Goal: Task Accomplishment & Management: Use online tool/utility

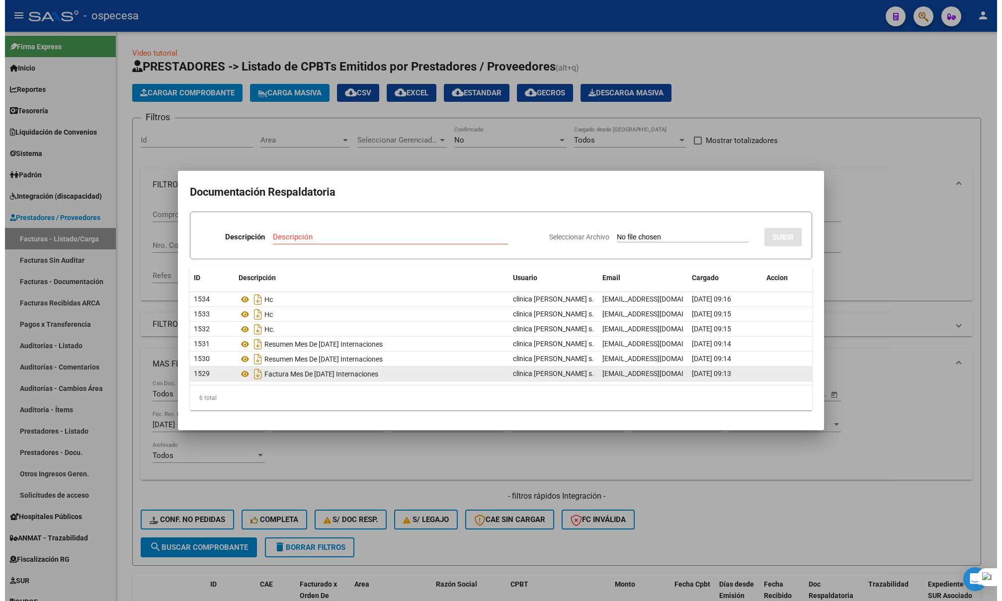
scroll to position [154, 0]
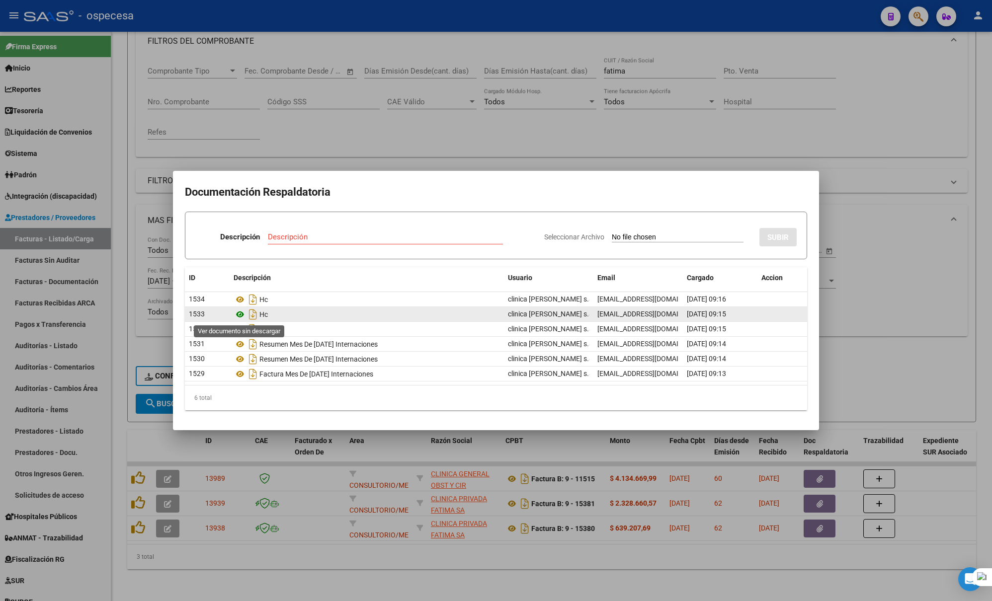
click at [243, 313] on icon at bounding box center [240, 315] width 13 height 12
click at [360, 120] on div at bounding box center [496, 300] width 992 height 601
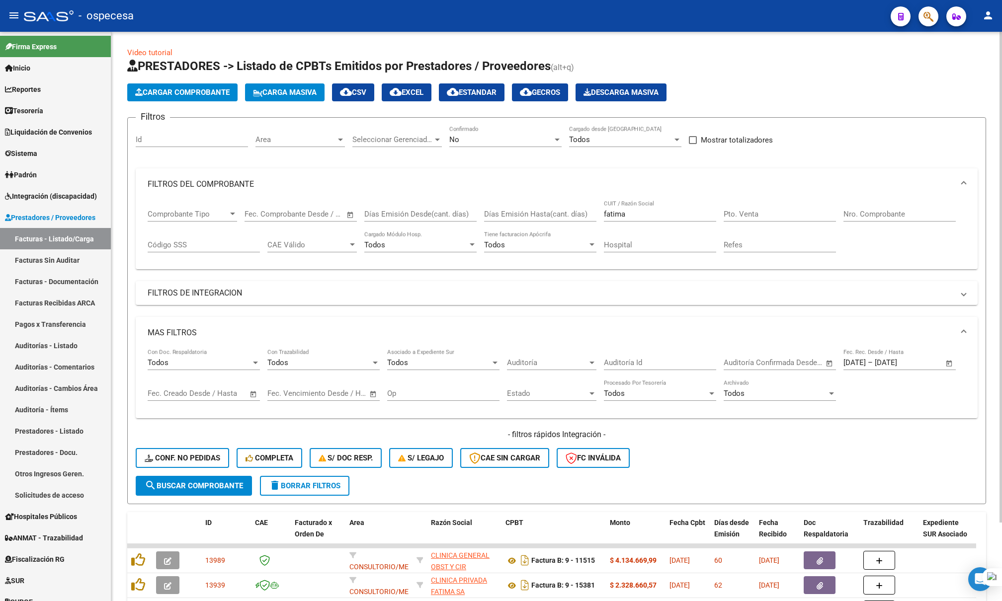
scroll to position [0, 0]
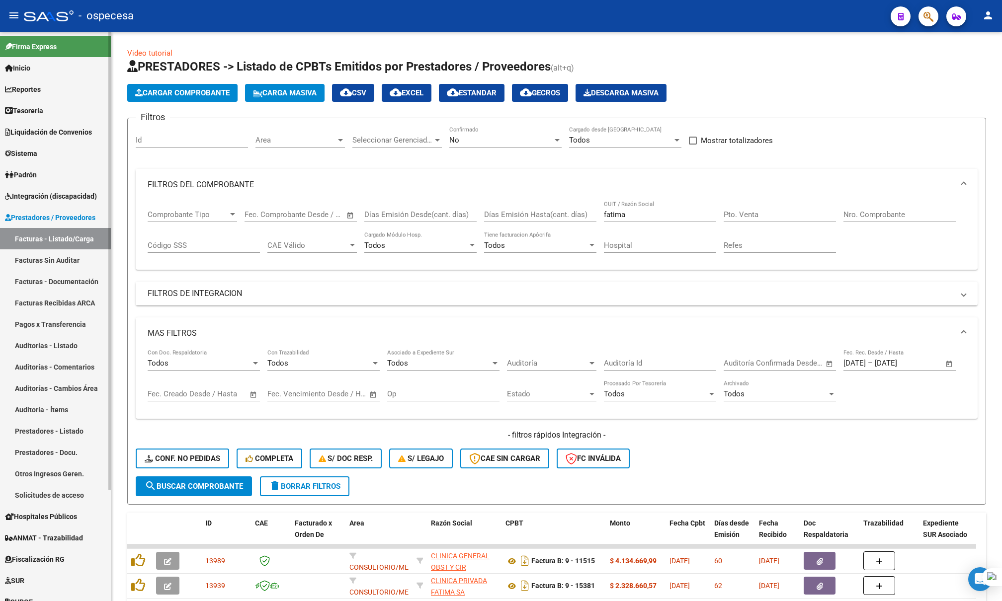
click at [45, 240] on link "Facturas - Listado/Carga" at bounding box center [55, 238] width 111 height 21
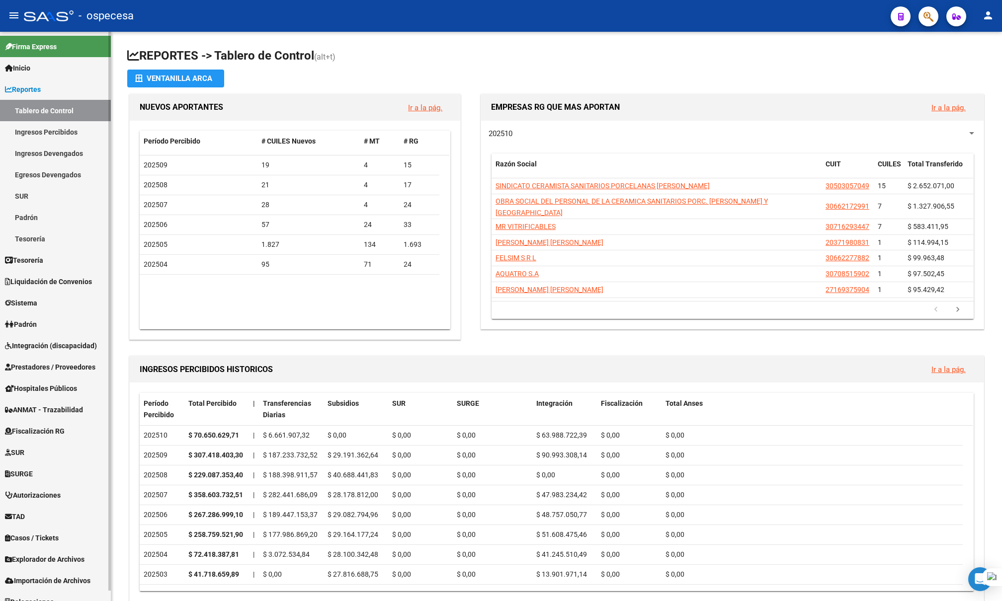
click at [33, 342] on span "Integración (discapacidad)" at bounding box center [51, 345] width 92 height 11
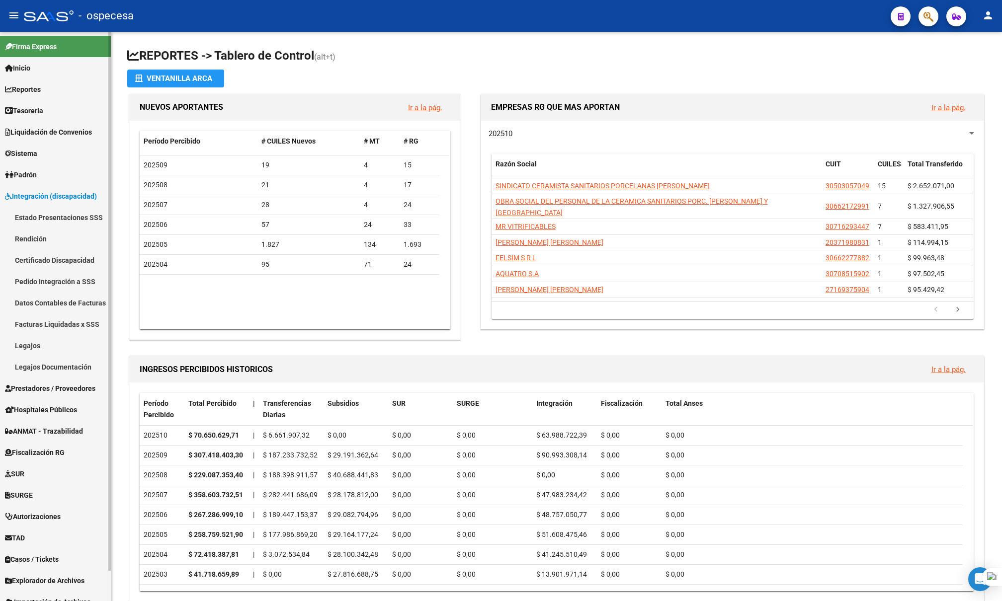
click at [32, 239] on link "Rendición" at bounding box center [55, 238] width 111 height 21
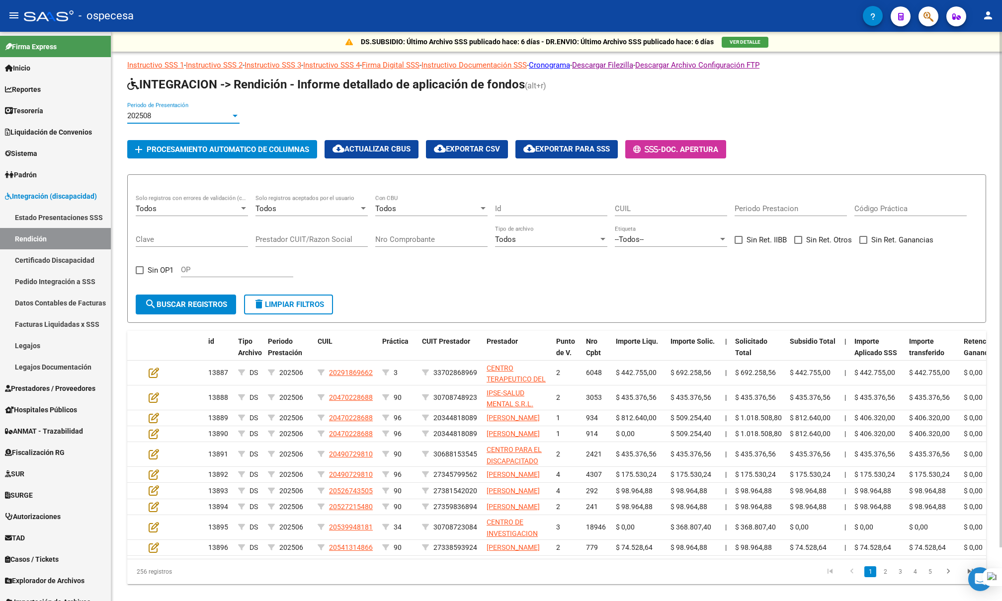
click at [189, 116] on div "202508" at bounding box center [178, 115] width 103 height 9
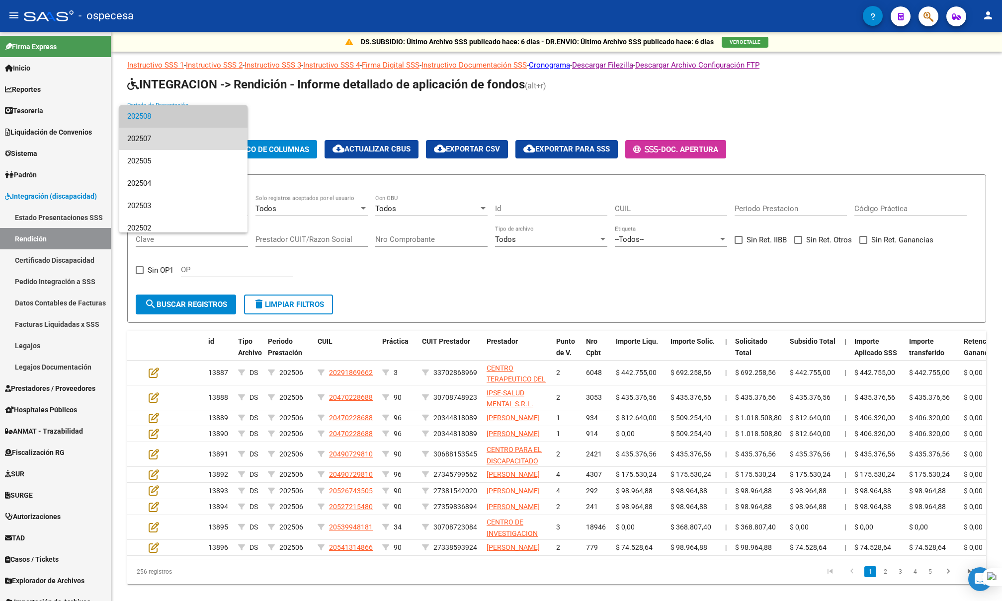
click at [183, 136] on span "202507" at bounding box center [183, 139] width 112 height 22
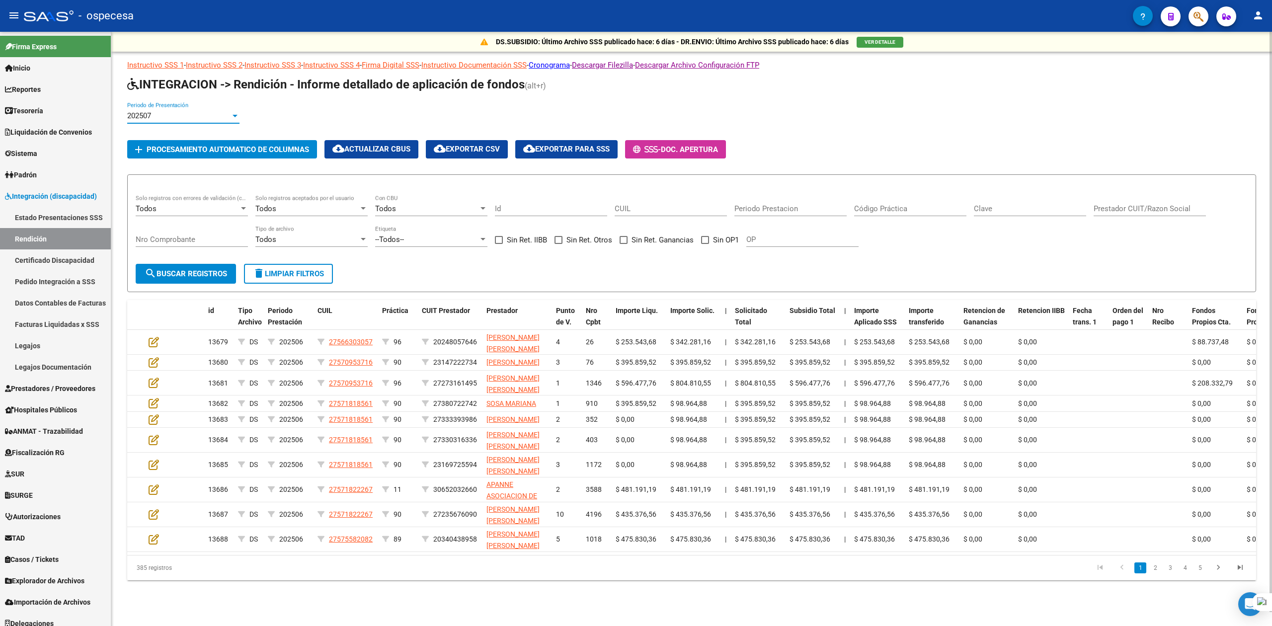
click at [270, 156] on button "add Procesamiento automatico de columnas" at bounding box center [222, 149] width 190 height 18
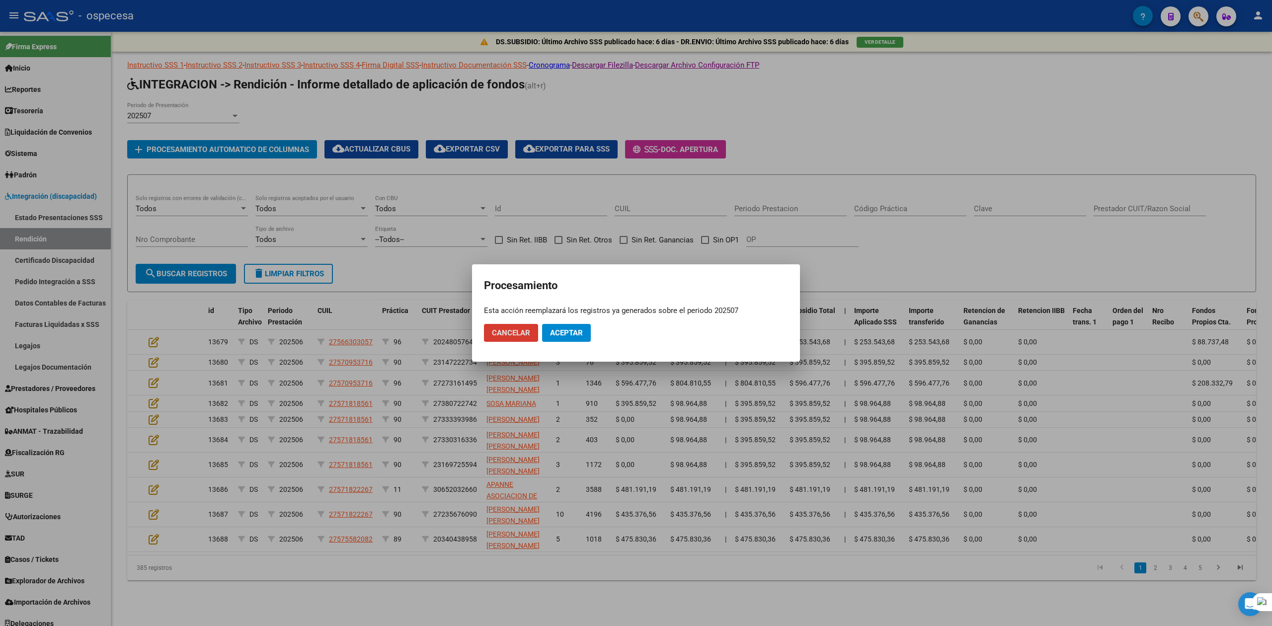
drag, startPoint x: 591, startPoint y: 334, endPoint x: 583, endPoint y: 331, distance: 8.2
click at [589, 334] on mat-dialog-actions "Cancelar Aceptar" at bounding box center [636, 333] width 304 height 34
click at [578, 331] on span "Aceptar" at bounding box center [566, 332] width 33 height 9
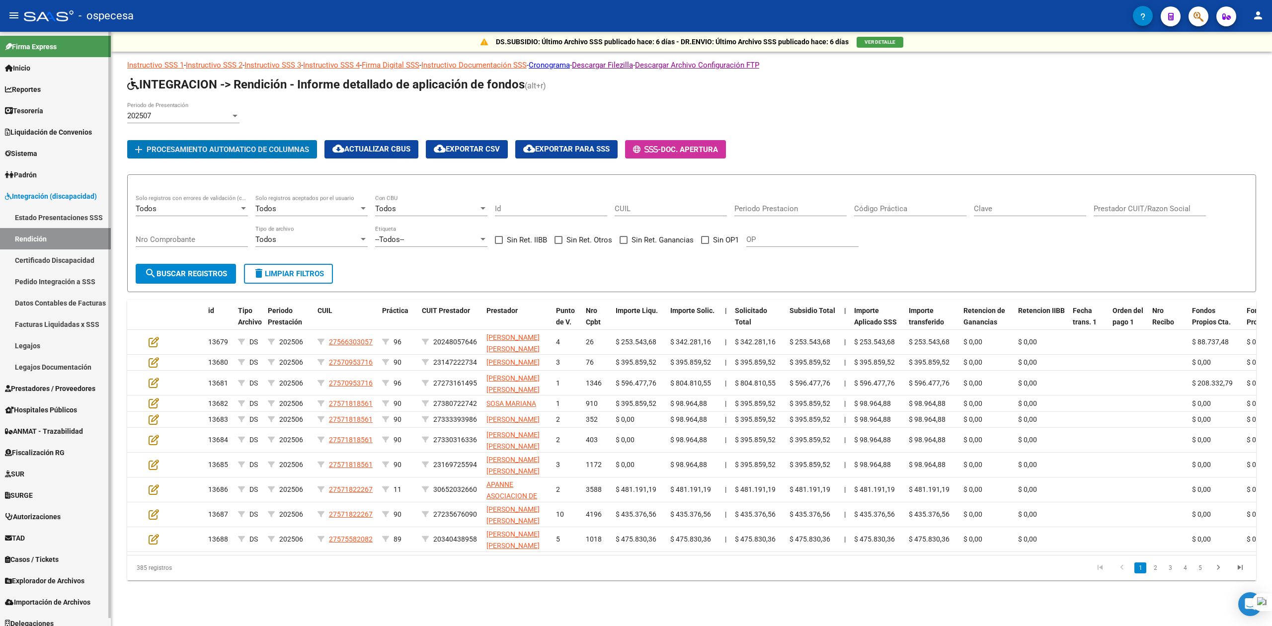
click at [90, 383] on span "Prestadores / Proveedores" at bounding box center [50, 388] width 90 height 11
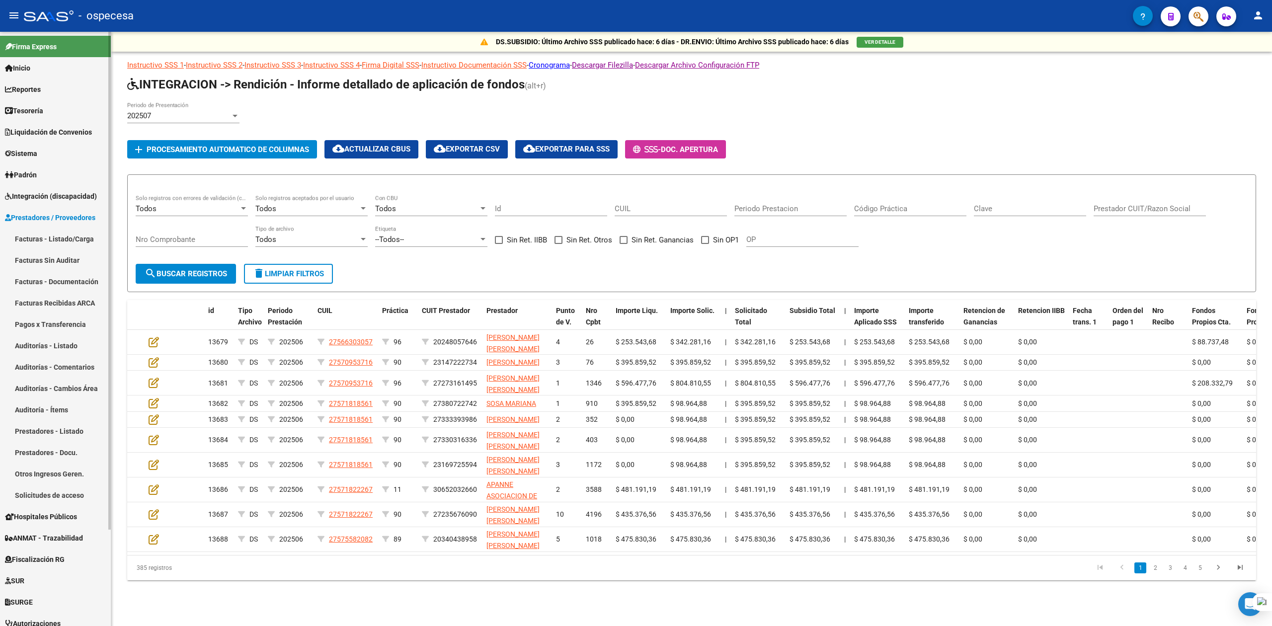
click at [43, 235] on link "Facturas - Listado/Carga" at bounding box center [55, 238] width 111 height 21
